Goal: Find specific page/section: Find specific page/section

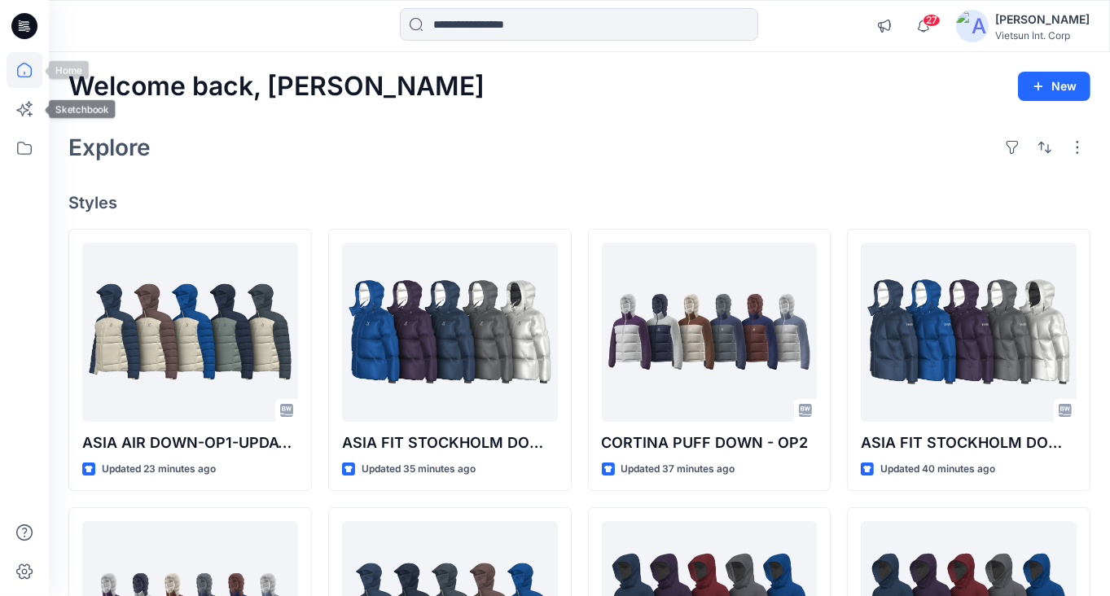
click at [23, 74] on icon at bounding box center [25, 70] width 36 height 36
click at [25, 157] on icon at bounding box center [25, 148] width 36 height 36
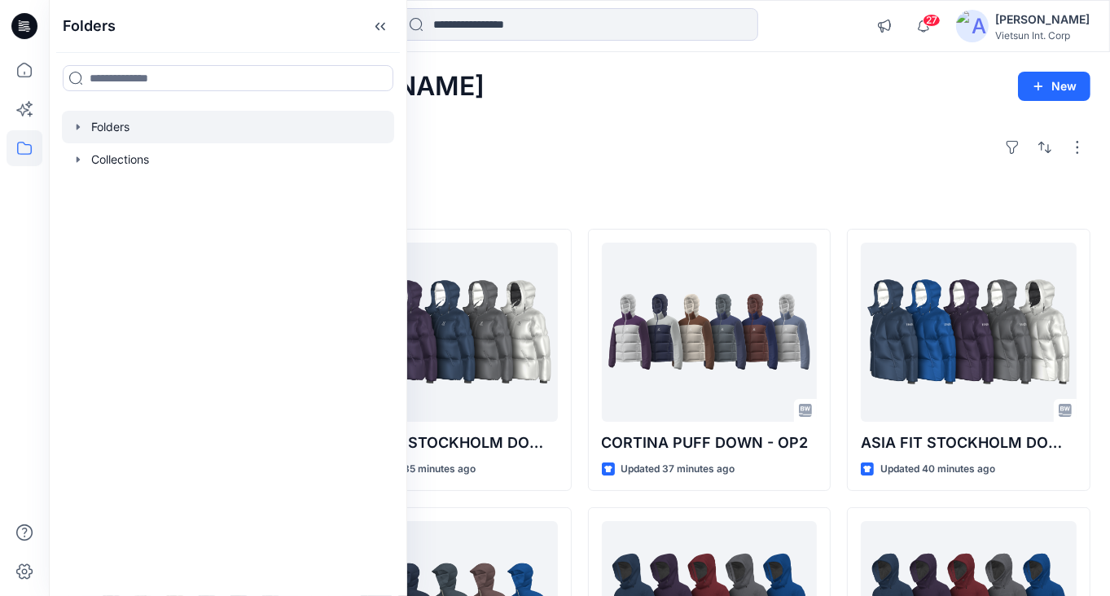
click at [78, 126] on icon "button" at bounding box center [78, 127] width 3 height 6
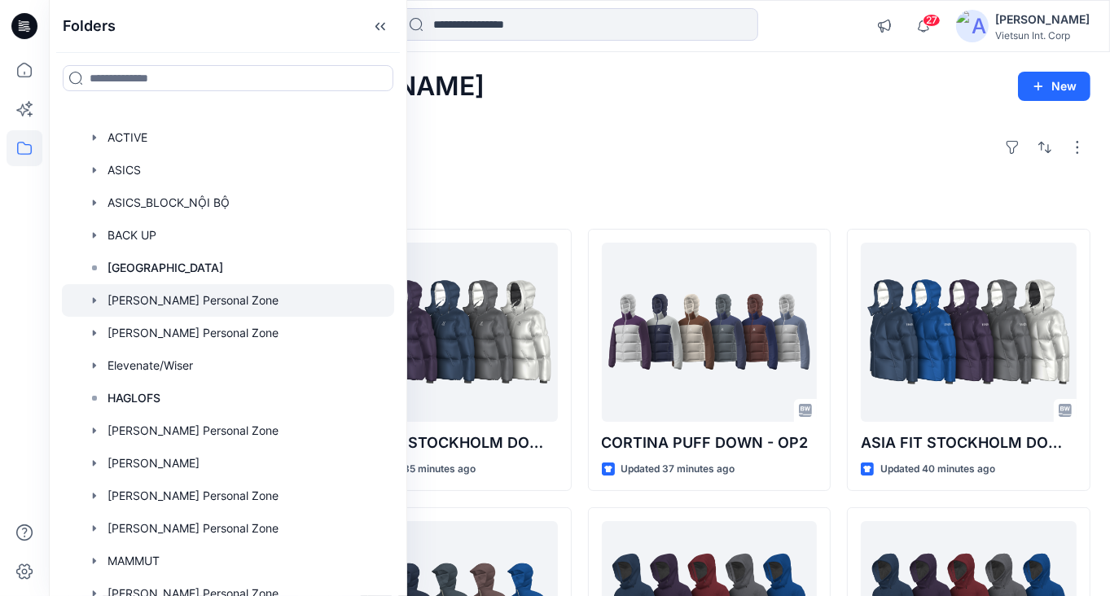
scroll to position [81, 0]
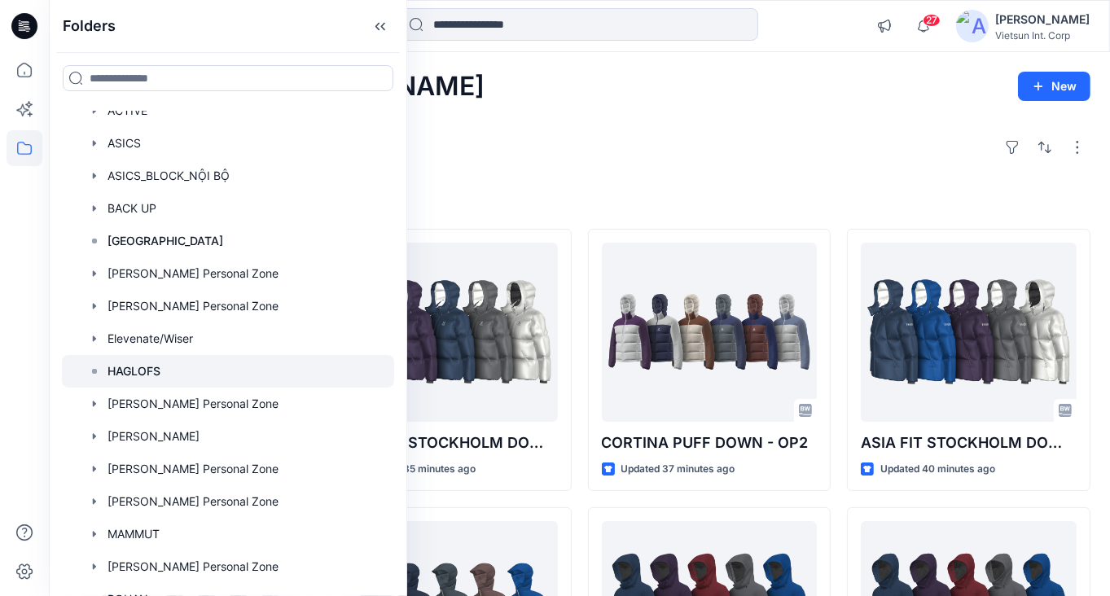
click at [163, 371] on div at bounding box center [228, 371] width 332 height 33
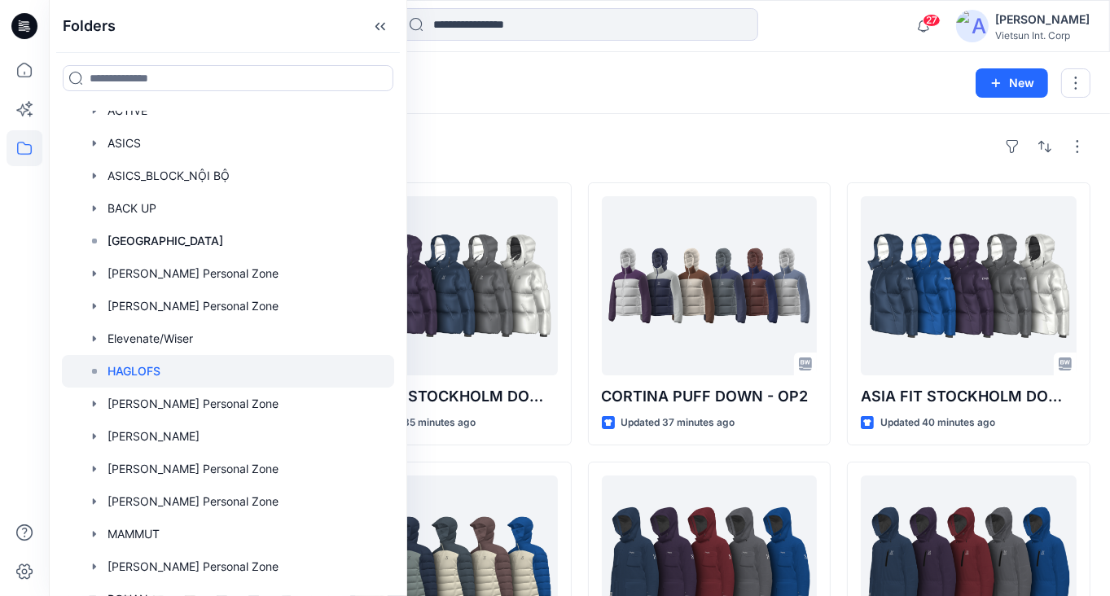
click at [560, 123] on div "Styles Loading... ASIA AIR DOWN-OP1-UPDATE_OP2 Updated 24 minutes ago CORTINA P…" at bounding box center [579, 568] width 1061 height 909
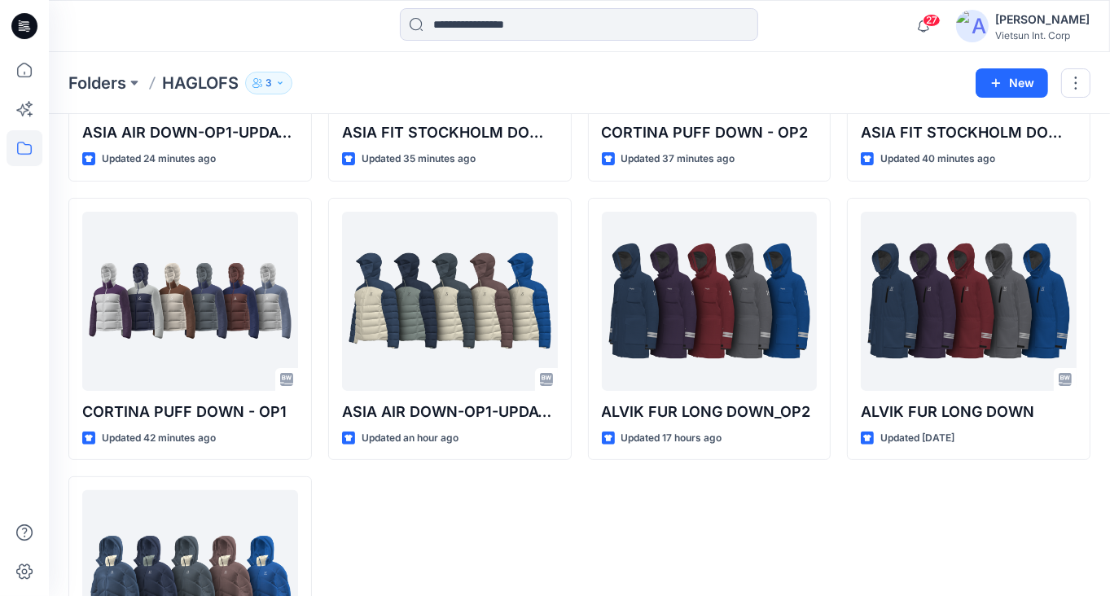
scroll to position [81, 0]
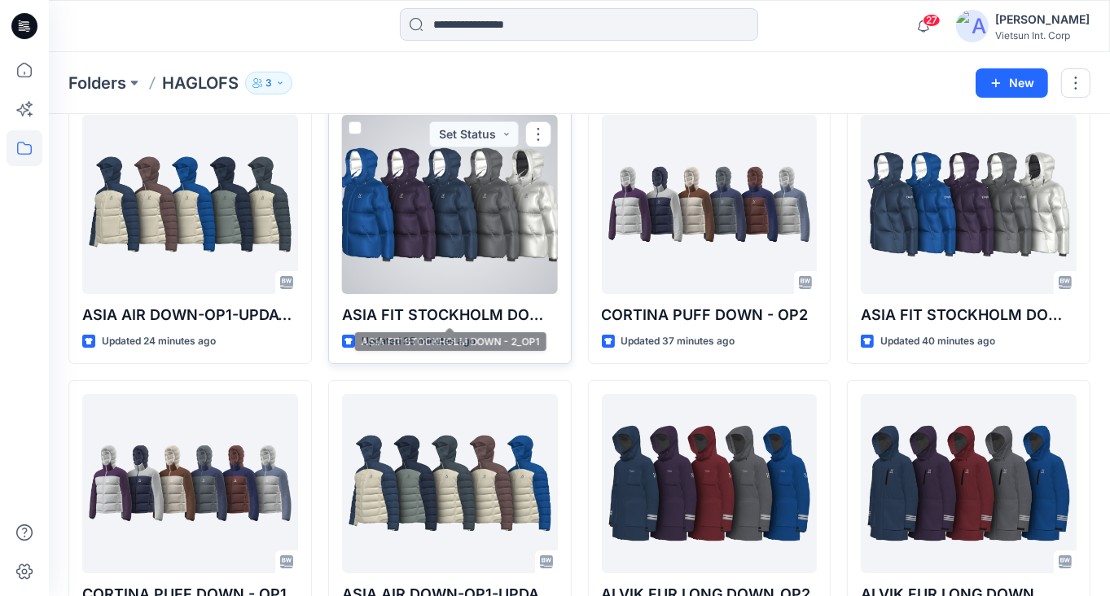
click at [430, 222] on div at bounding box center [450, 204] width 216 height 179
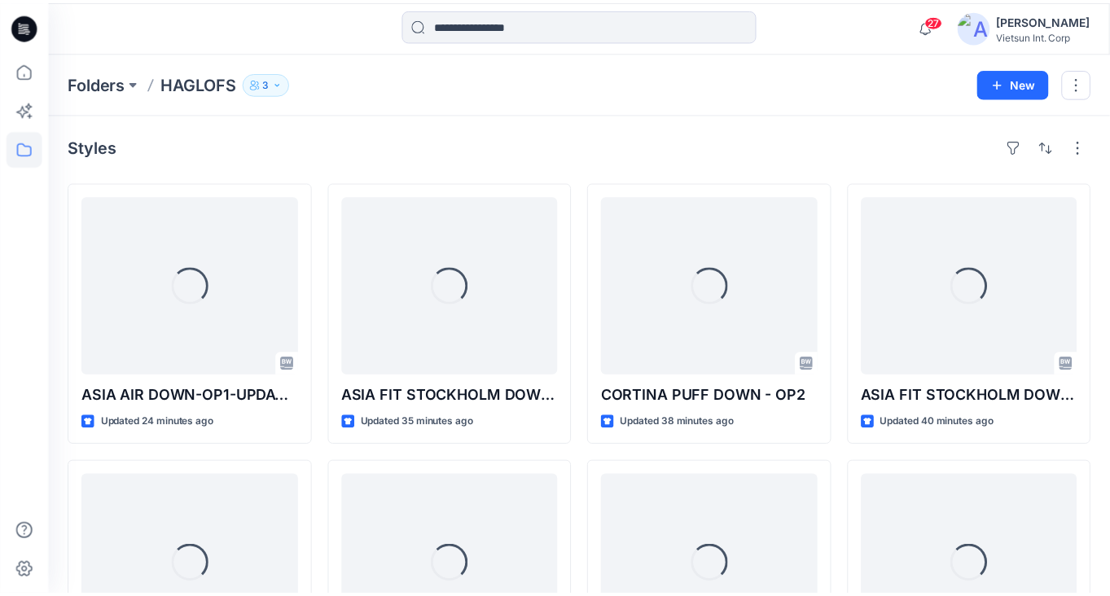
scroll to position [81, 0]
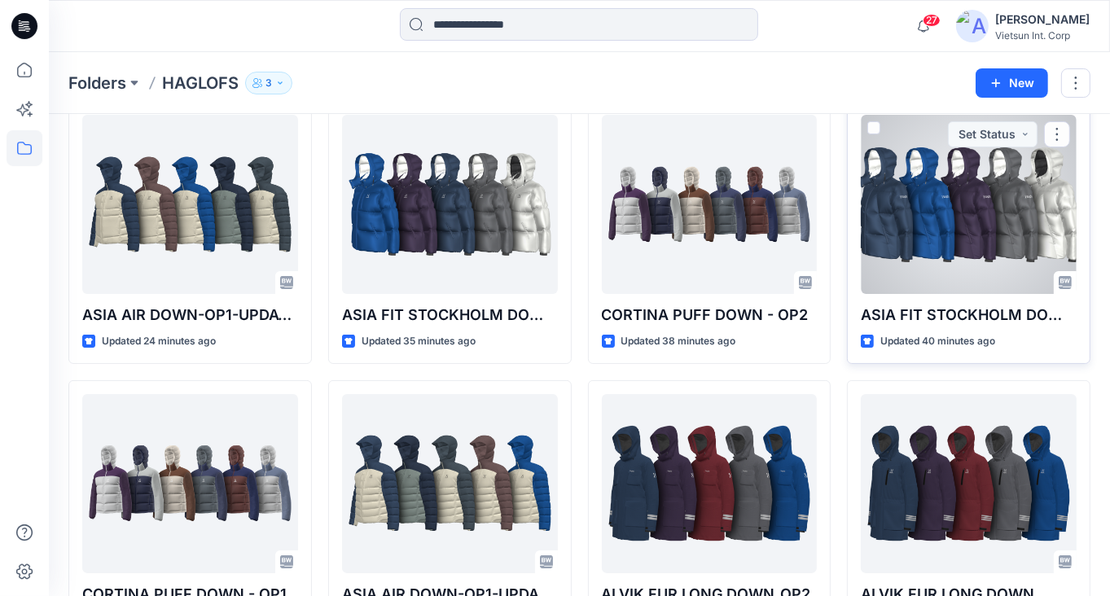
click at [915, 204] on div at bounding box center [969, 204] width 216 height 179
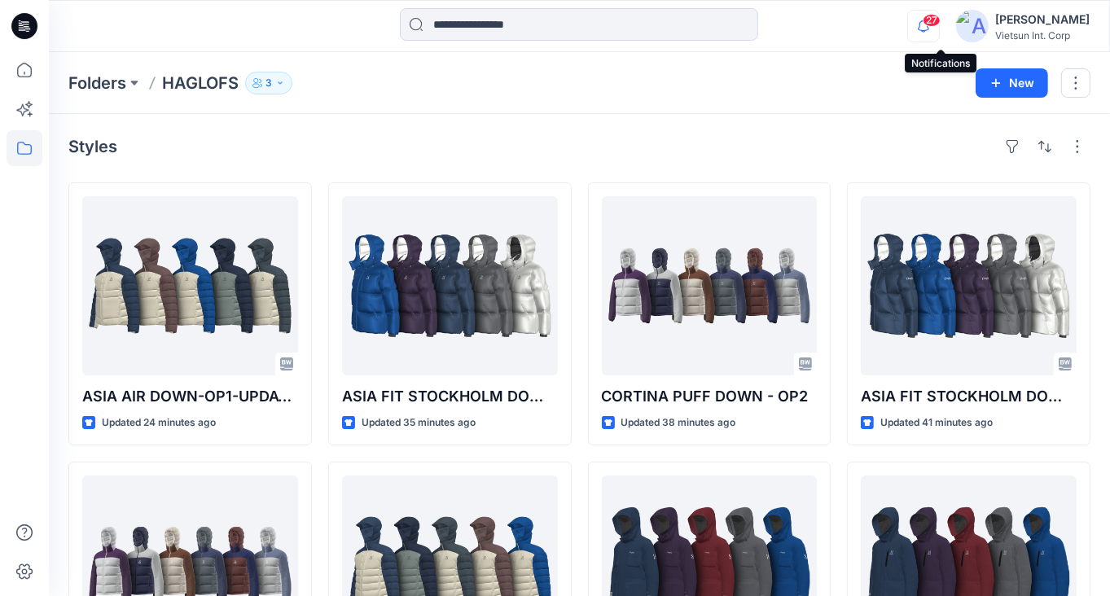
click at [926, 30] on icon "button" at bounding box center [923, 31] width 5 height 2
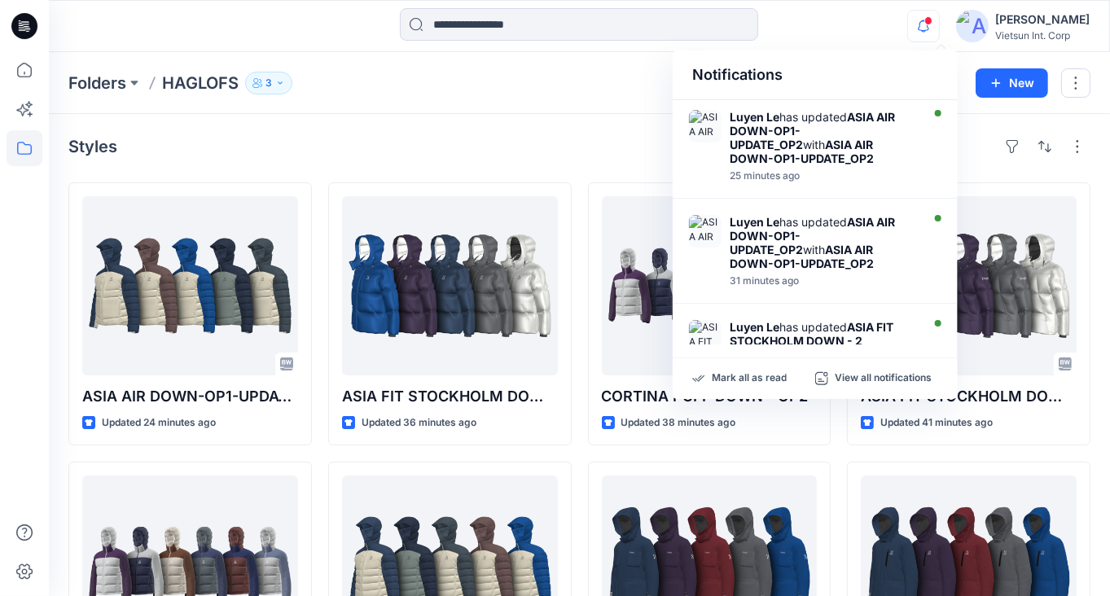
click at [822, 29] on div at bounding box center [579, 26] width 530 height 36
